Goal: Communication & Community: Answer question/provide support

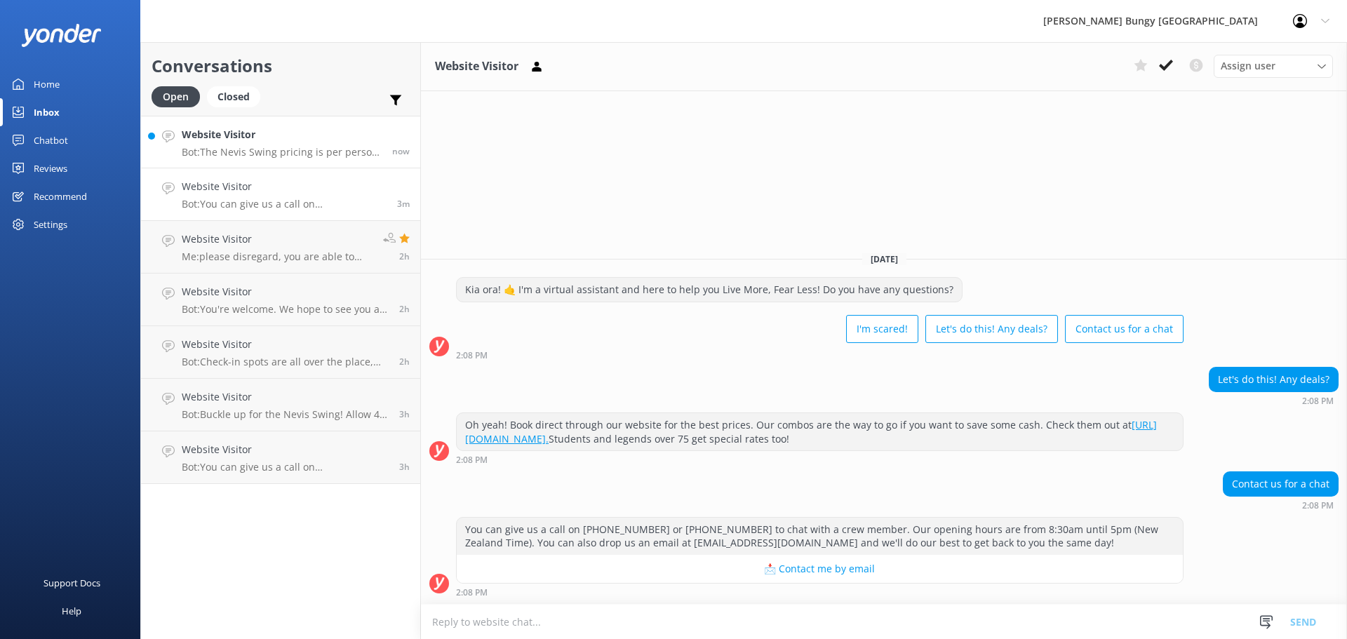
click at [335, 149] on p "Bot: The Nevis Swing pricing is per person. If you're going tandem, just book t…" at bounding box center [282, 152] width 200 height 13
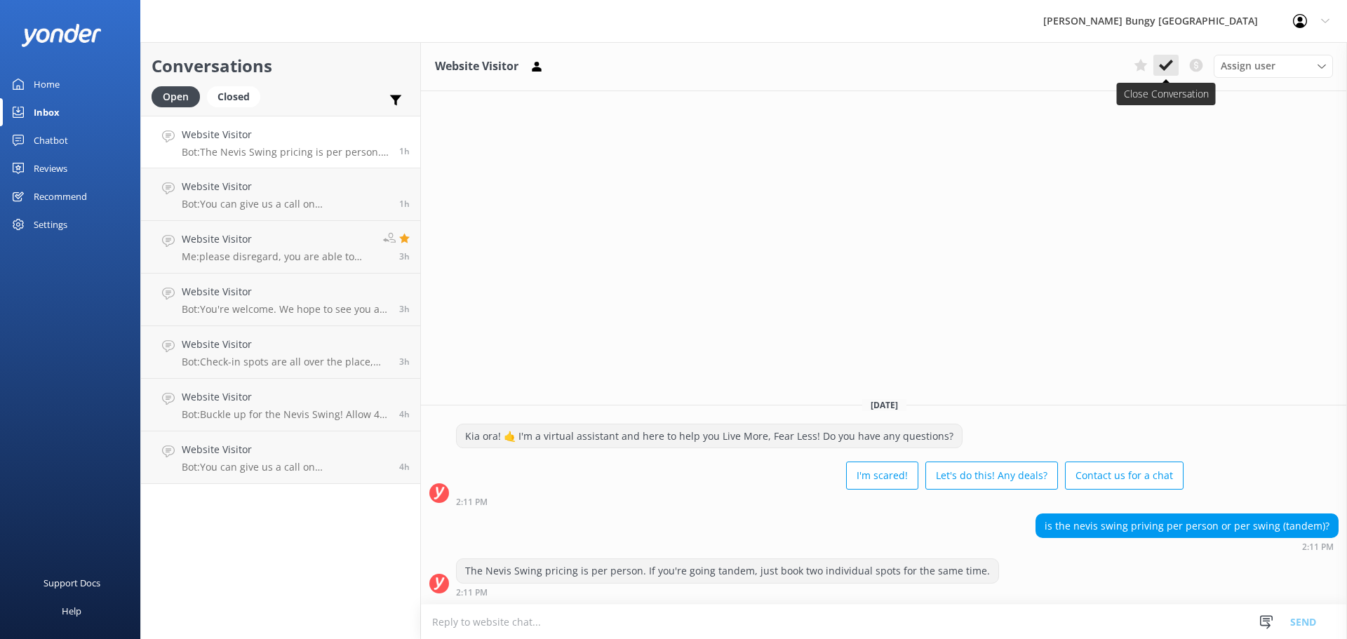
click at [1163, 62] on icon at bounding box center [1166, 65] width 14 height 14
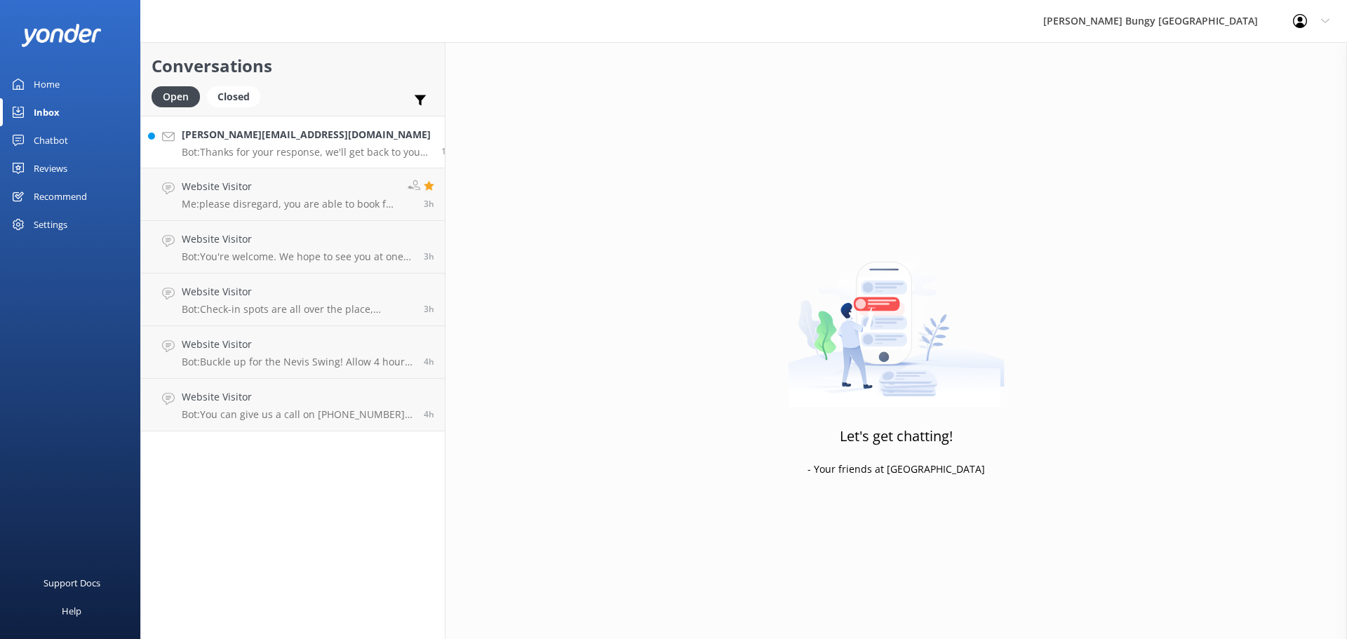
click at [323, 148] on p "Bot: Thanks for your response, we'll get back to you as soon as we can during o…" at bounding box center [306, 152] width 249 height 13
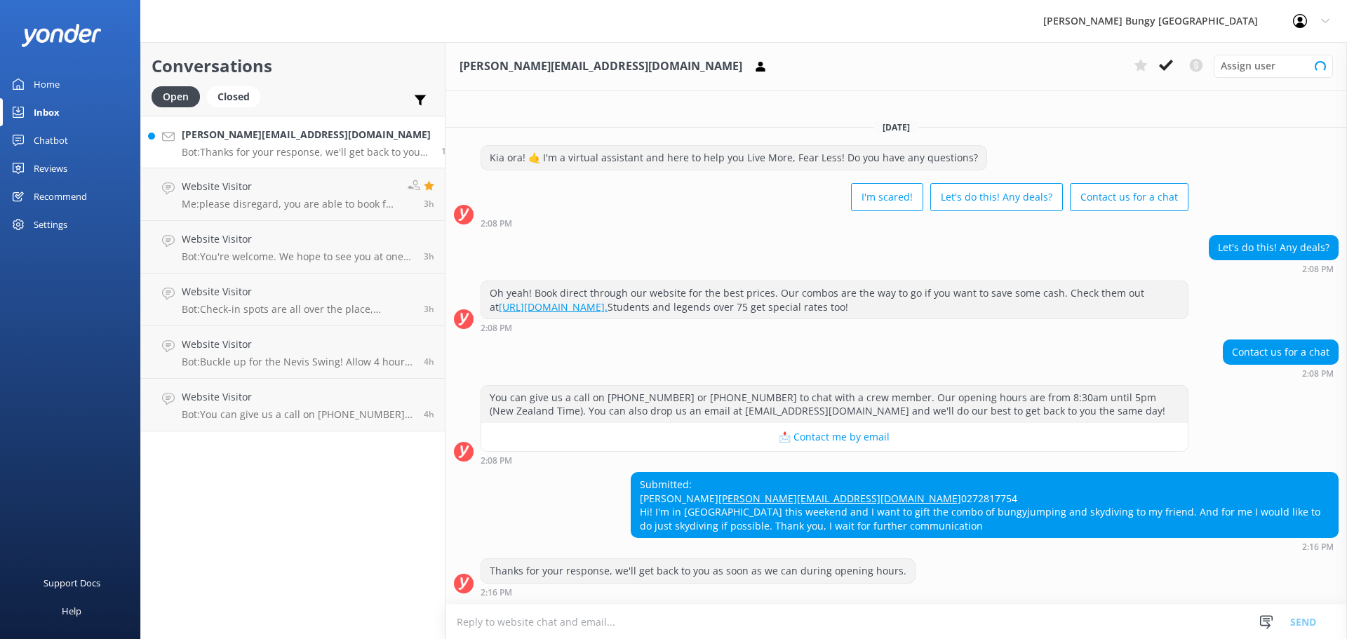
scroll to position [10, 0]
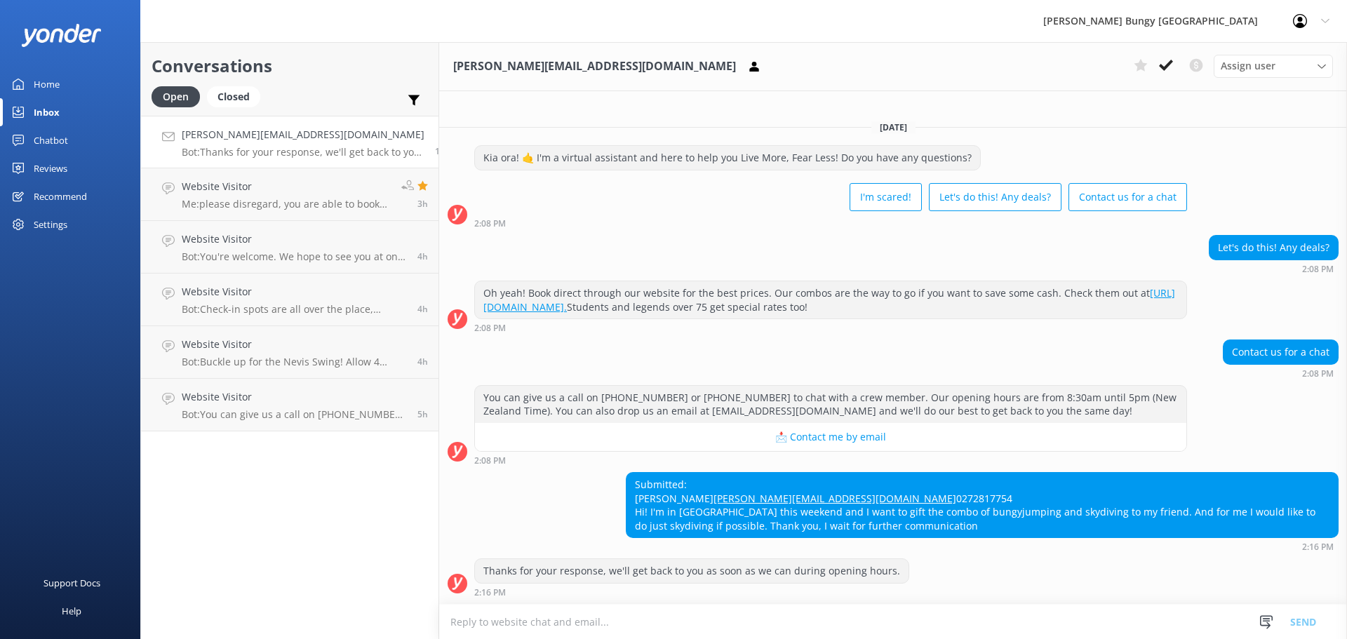
click at [255, 159] on link "[PERSON_NAME][EMAIL_ADDRESS][DOMAIN_NAME] Bot: Thanks for your response, we'll …" at bounding box center [290, 142] width 298 height 53
